Goal: Find specific page/section: Find specific page/section

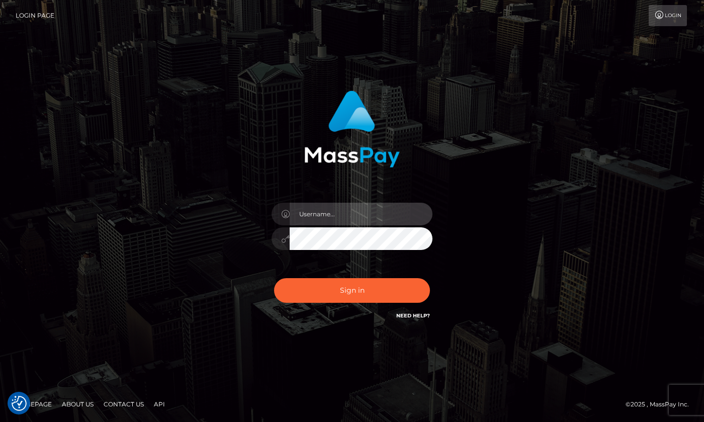
type input "hello.feetfinder"
click at [390, 222] on input "hello.feetfinder" at bounding box center [361, 214] width 143 height 23
click at [360, 311] on div "Sign in Need Help?" at bounding box center [352, 294] width 176 height 45
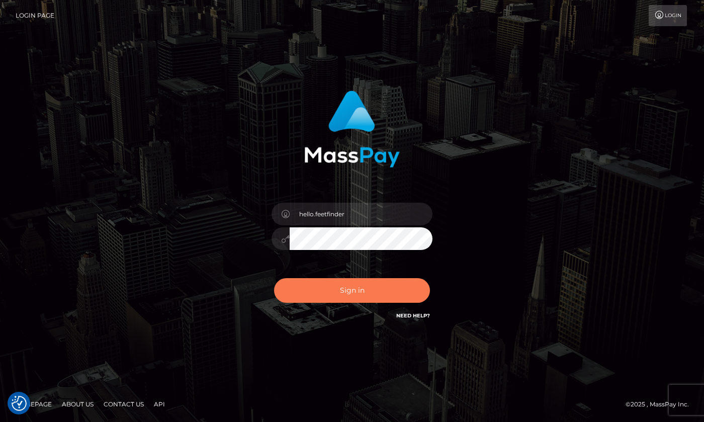
click at [362, 298] on button "Sign in" at bounding box center [352, 290] width 156 height 25
type input "hello.feetfinder"
click at [383, 288] on button "Sign in" at bounding box center [352, 290] width 156 height 25
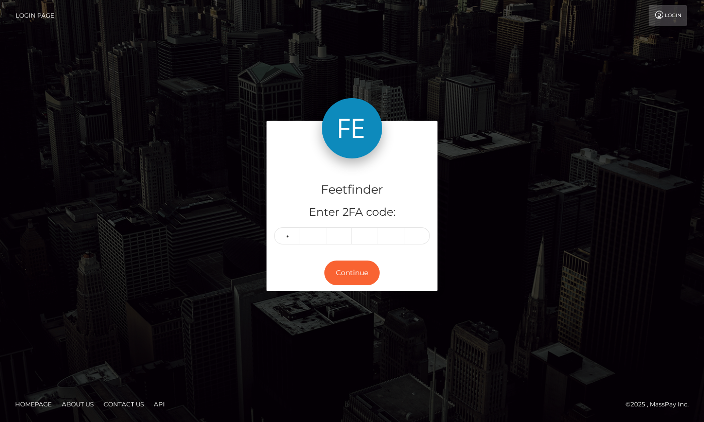
type input "7"
type input "8"
type input "1"
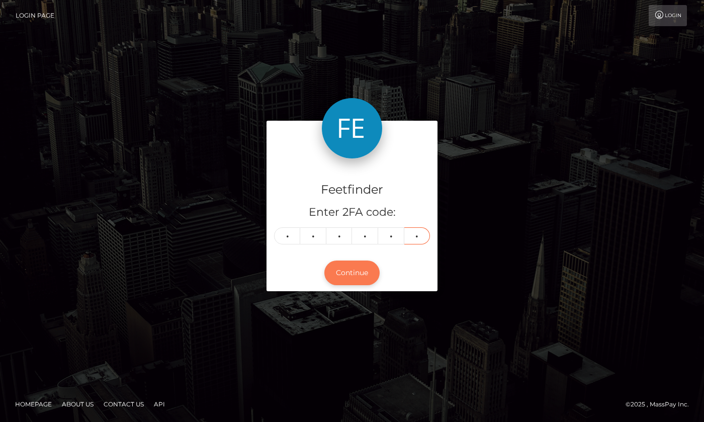
type input "6"
click at [344, 270] on button "Continue" at bounding box center [351, 272] width 55 height 25
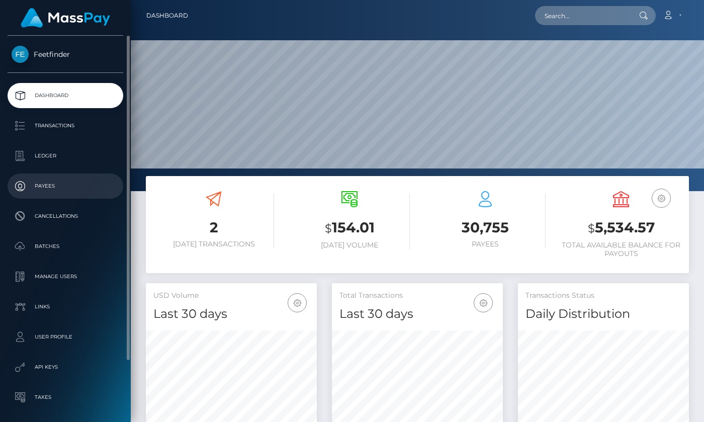
scroll to position [178, 171]
click at [56, 193] on p "Payees" at bounding box center [66, 185] width 108 height 15
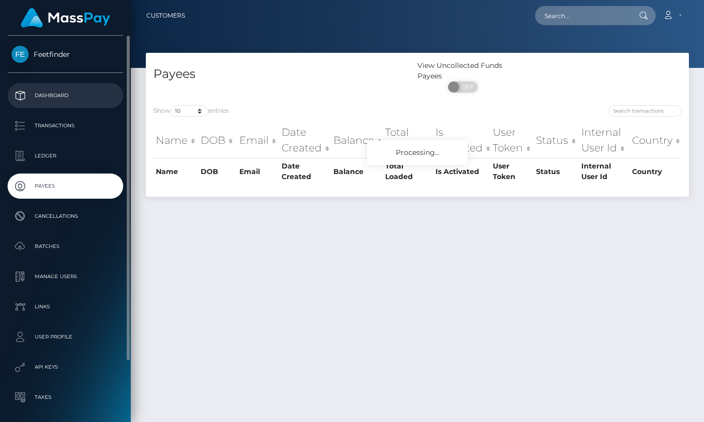
click at [61, 98] on p "Dashboard" at bounding box center [66, 95] width 108 height 15
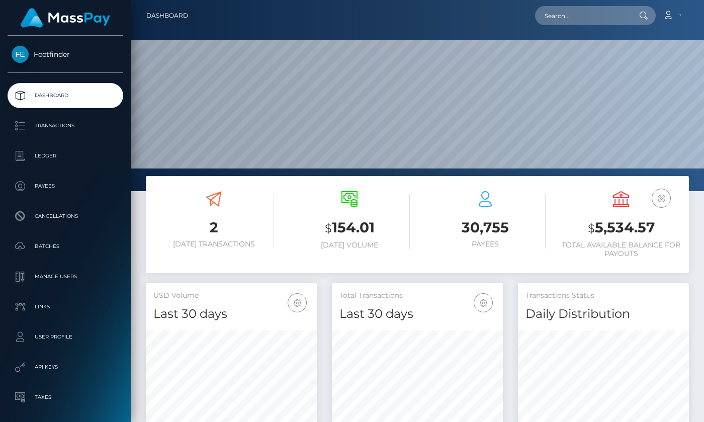
scroll to position [178, 171]
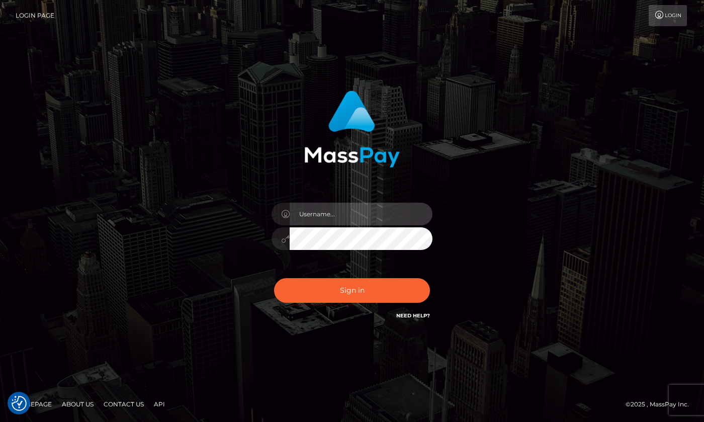
type input "hello.feetfinder"
click at [367, 218] on input "hello.feetfinder" at bounding box center [361, 214] width 143 height 23
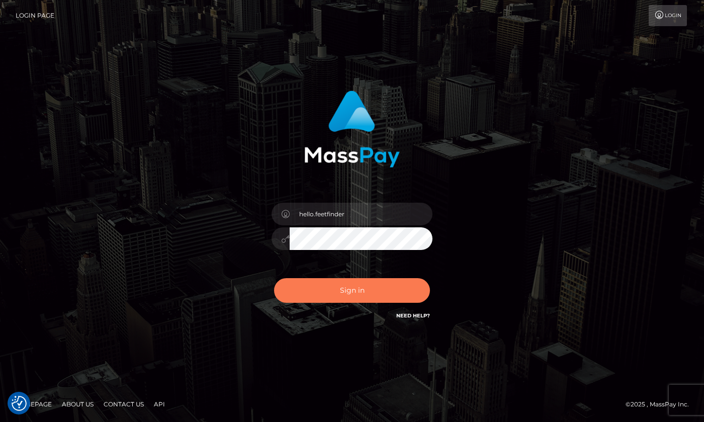
click at [369, 289] on button "Sign in" at bounding box center [352, 290] width 156 height 25
type input "hello.feetfinder"
drag, startPoint x: 386, startPoint y: 294, endPoint x: 412, endPoint y: 289, distance: 26.7
click at [386, 294] on button "Sign in" at bounding box center [352, 290] width 156 height 25
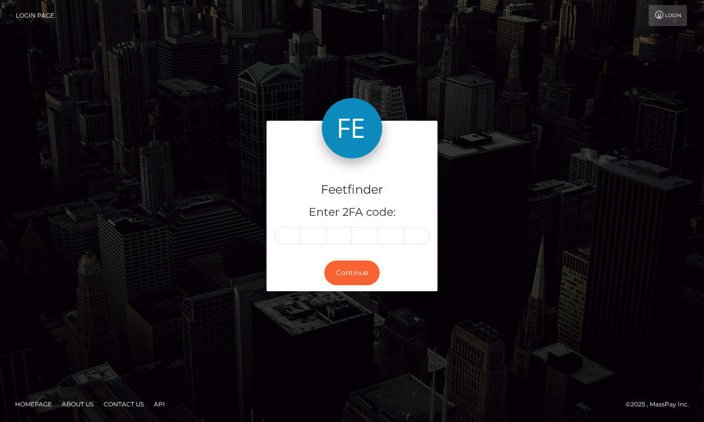
drag, startPoint x: 287, startPoint y: 223, endPoint x: 298, endPoint y: 229, distance: 12.8
click at [293, 227] on div "Feetfinder Enter 2FA code:" at bounding box center [351, 206] width 171 height 97
click at [285, 233] on input "text" at bounding box center [287, 235] width 26 height 17
type input "1"
type input "3"
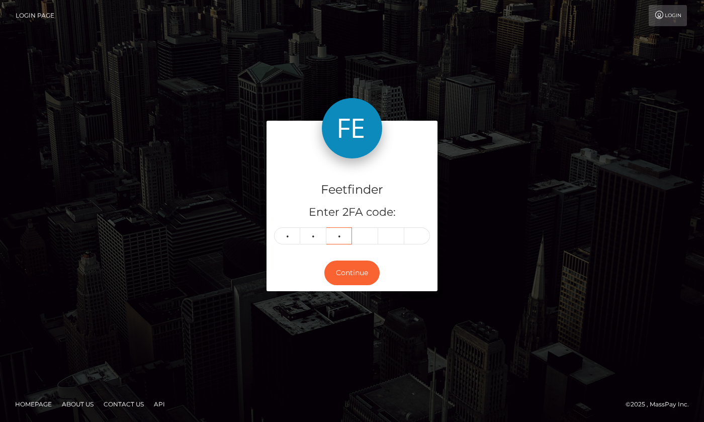
type input "1"
type input "6"
type input "9"
type input "1"
type input "5"
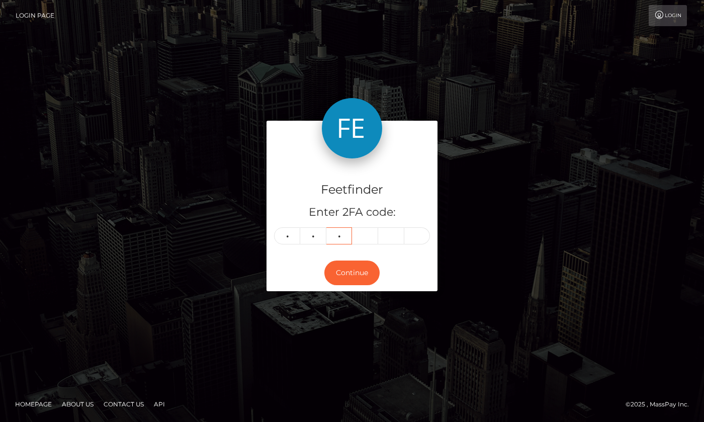
type input "3"
type input "1"
type input "6"
type input "9"
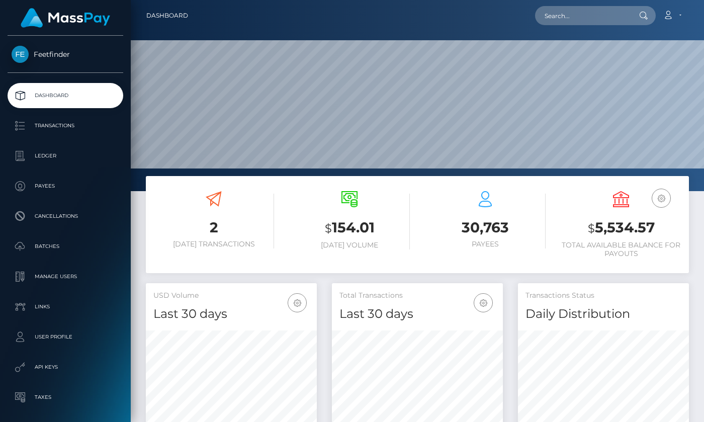
click at [48, 184] on p "Payees" at bounding box center [66, 185] width 108 height 15
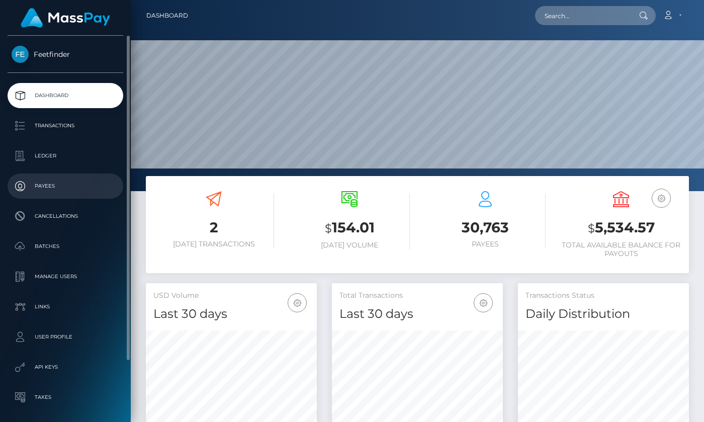
scroll to position [178, 171]
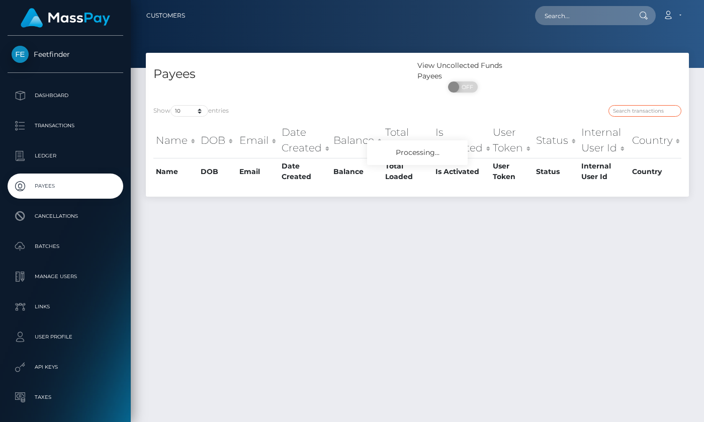
click at [642, 112] on input "search" at bounding box center [644, 111] width 73 height 12
paste input "a97cbe90-4483-11f0-bf09-062f66d36555"
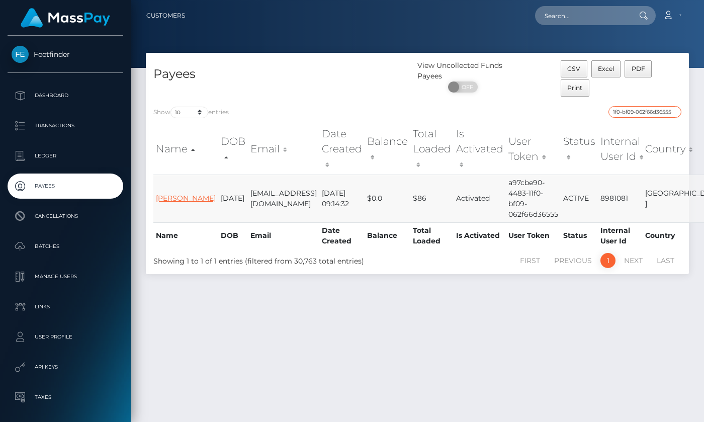
type input "a97cbe90-4483-11f0-bf09-062f66d36555"
click at [172, 194] on link "EMANUELE MELIS" at bounding box center [186, 198] width 60 height 9
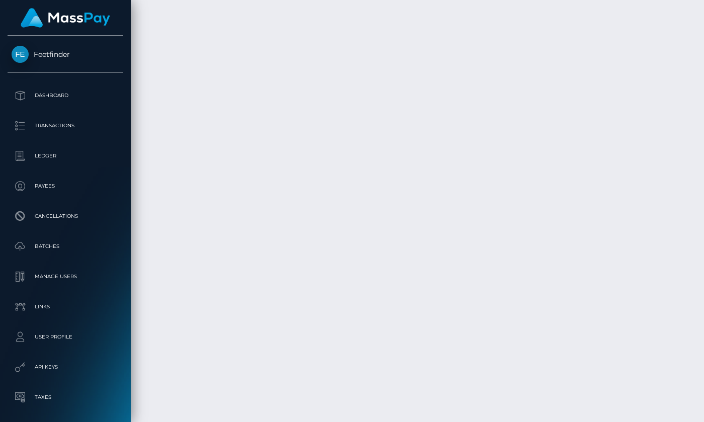
scroll to position [2423, 0]
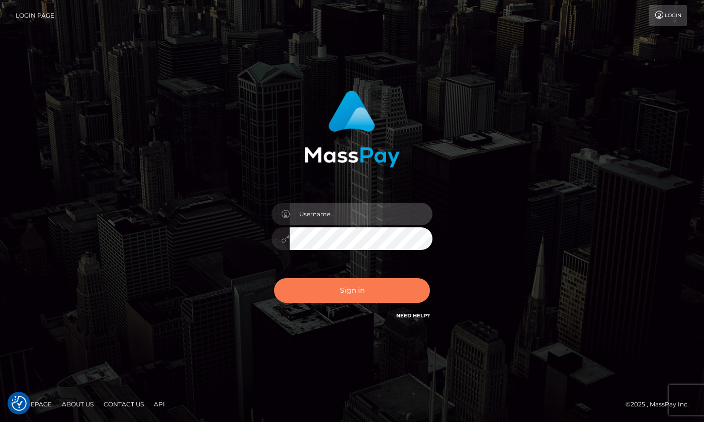
type input "hello.feetfinder"
click at [380, 298] on button "Sign in" at bounding box center [352, 290] width 156 height 25
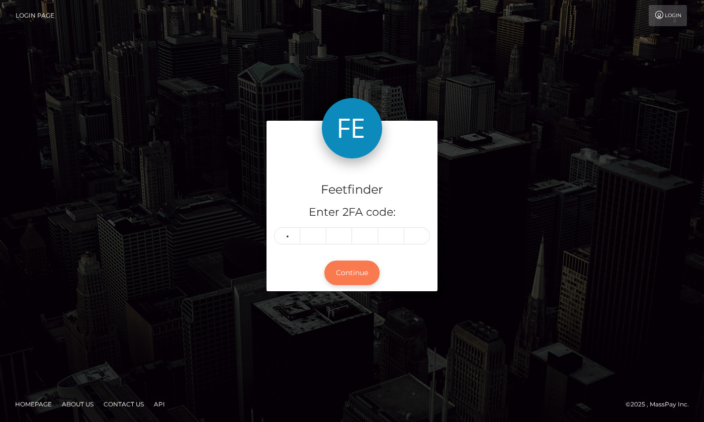
type input "6"
type input "0"
type input "9"
type input "6"
type input "3"
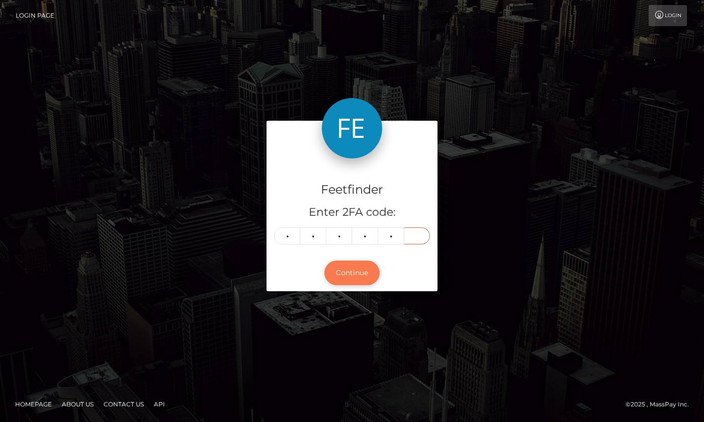
type input "7"
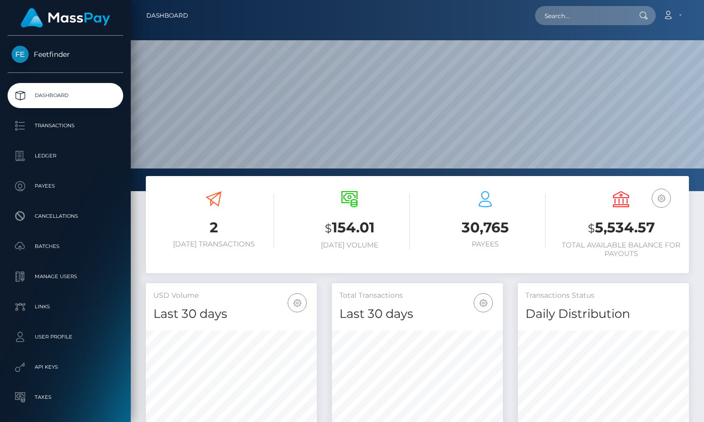
scroll to position [178, 171]
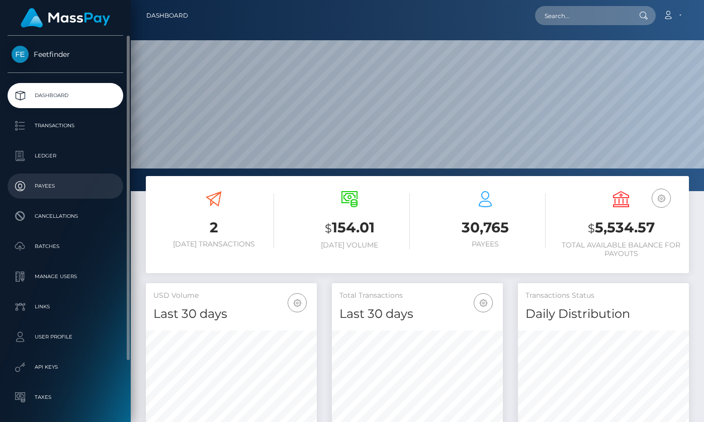
click at [50, 186] on p "Payees" at bounding box center [66, 185] width 108 height 15
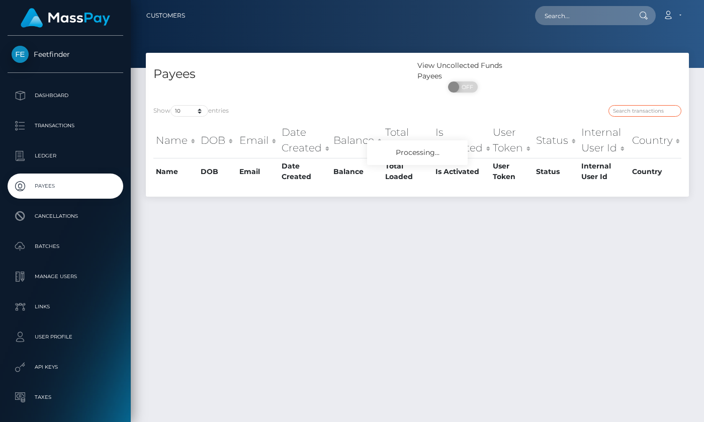
click at [647, 113] on input "search" at bounding box center [644, 111] width 73 height 12
paste input "7942938e-889a-11f0-8023-0266f44cc279"
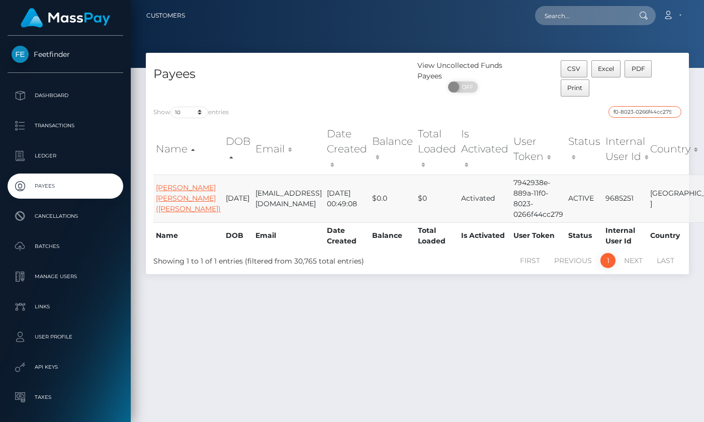
type input "7942938e-889a-11f0-8023-0266f44cc279"
click at [161, 192] on link "Jacob Uche Victoria (Vickie)" at bounding box center [188, 198] width 65 height 30
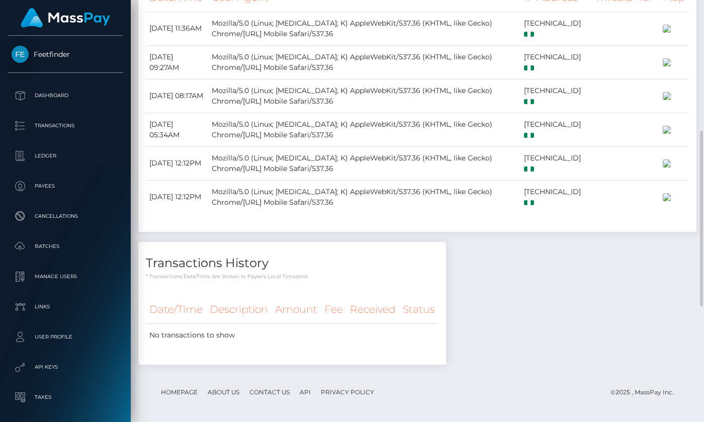
scroll to position [401, 0]
